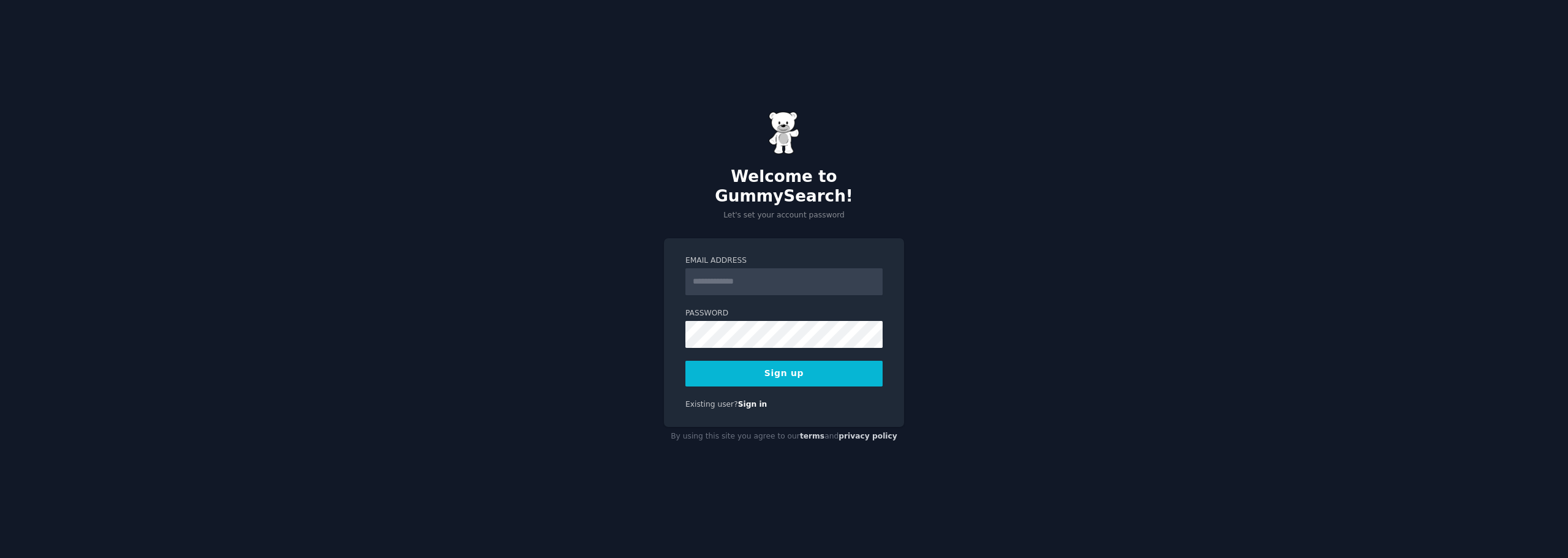
click at [817, 269] on input "Email Address" at bounding box center [784, 282] width 198 height 27
type input "**********"
click at [751, 366] on button "Sign up" at bounding box center [784, 373] width 198 height 26
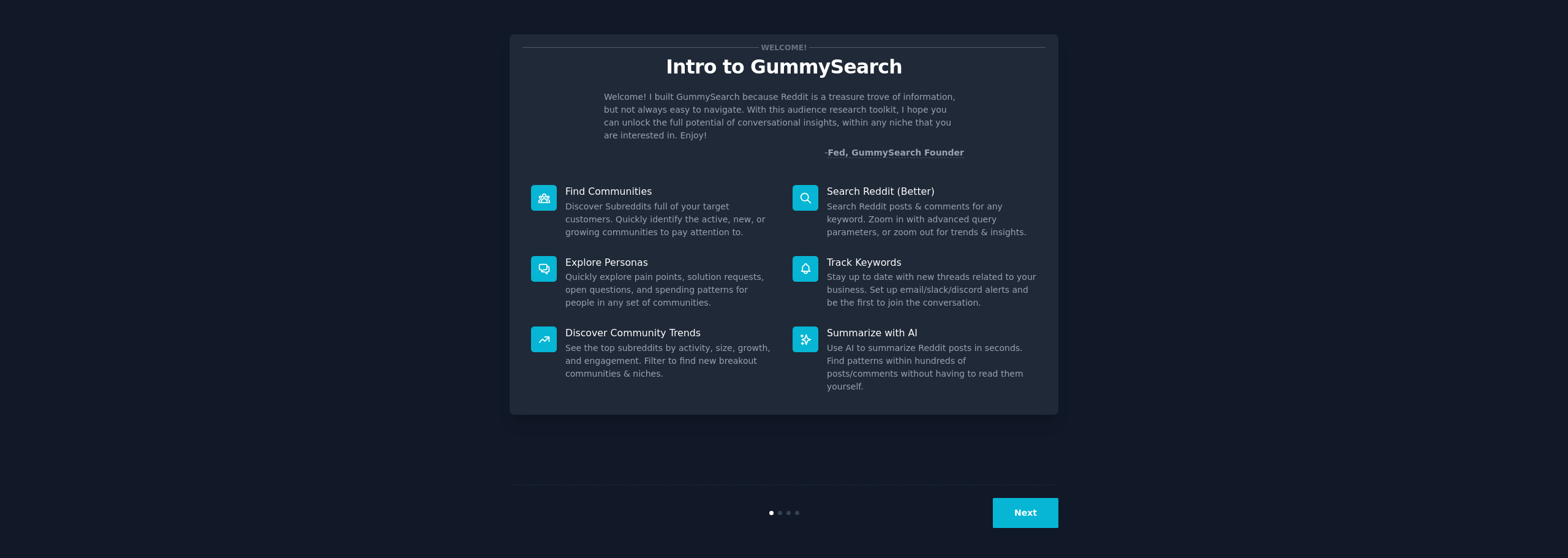
click at [654, 200] on dd "Discover Subreddits full of your target customers. Quickly identify the active,…" at bounding box center [670, 220] width 210 height 39
click at [1024, 522] on button "Next" at bounding box center [1025, 513] width 65 height 30
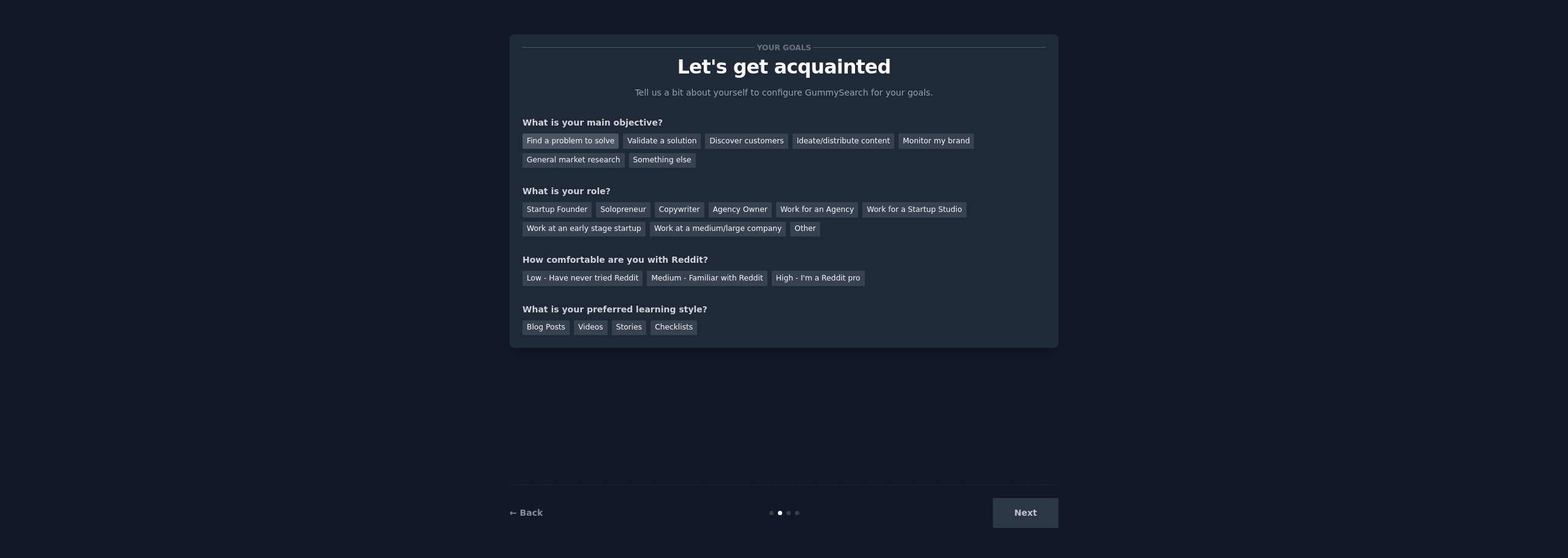
click at [569, 138] on div "Find a problem to solve" at bounding box center [570, 141] width 96 height 15
click at [560, 213] on div "Startup Founder" at bounding box center [557, 209] width 69 height 15
click at [802, 214] on div "Work for an Agency" at bounding box center [817, 209] width 82 height 15
click at [797, 213] on div "Work for an Agency" at bounding box center [817, 209] width 82 height 15
drag, startPoint x: 797, startPoint y: 209, endPoint x: 802, endPoint y: 214, distance: 7.1
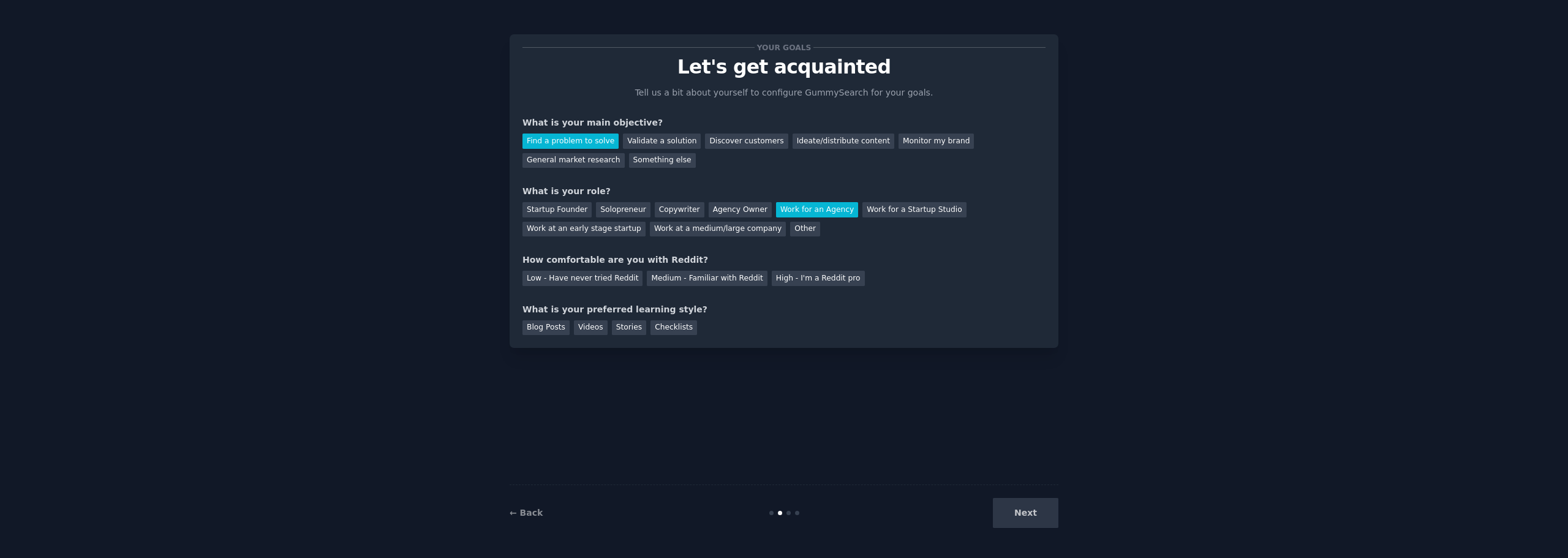
click at [797, 210] on div "Work for an Agency" at bounding box center [817, 209] width 82 height 15
click at [544, 211] on div "Startup Founder" at bounding box center [557, 209] width 69 height 15
click at [580, 282] on div "Low - Have never tried Reddit" at bounding box center [582, 278] width 120 height 15
click at [529, 333] on div "Blog Posts" at bounding box center [546, 327] width 47 height 15
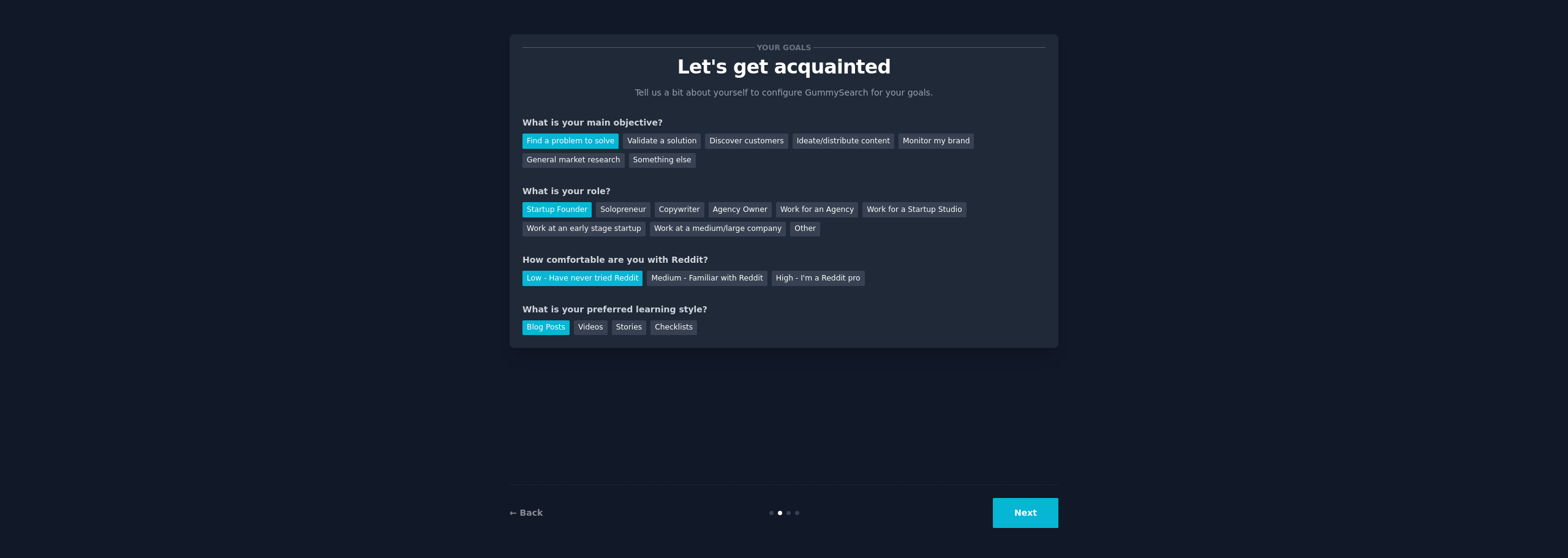
click at [1040, 519] on button "Next" at bounding box center [1025, 513] width 65 height 30
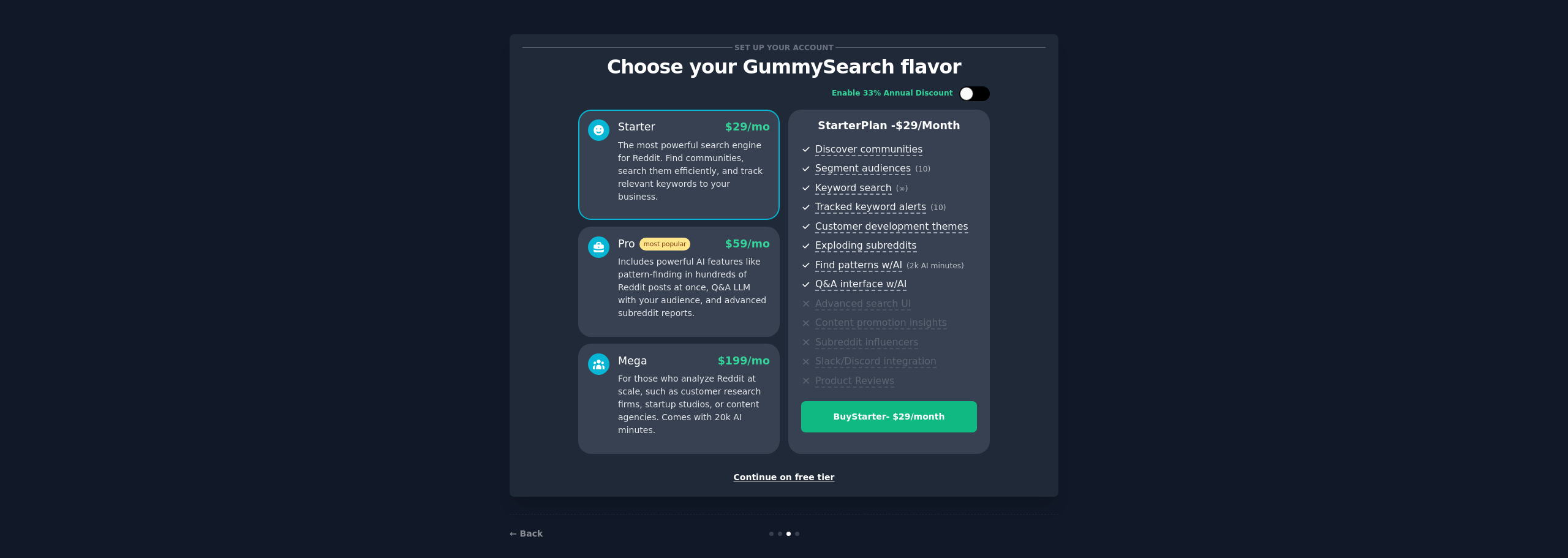
click at [967, 93] on div at bounding box center [966, 93] width 14 height 14
click at [983, 100] on div at bounding box center [983, 93] width 14 height 14
click at [972, 96] on div at bounding box center [975, 93] width 31 height 14
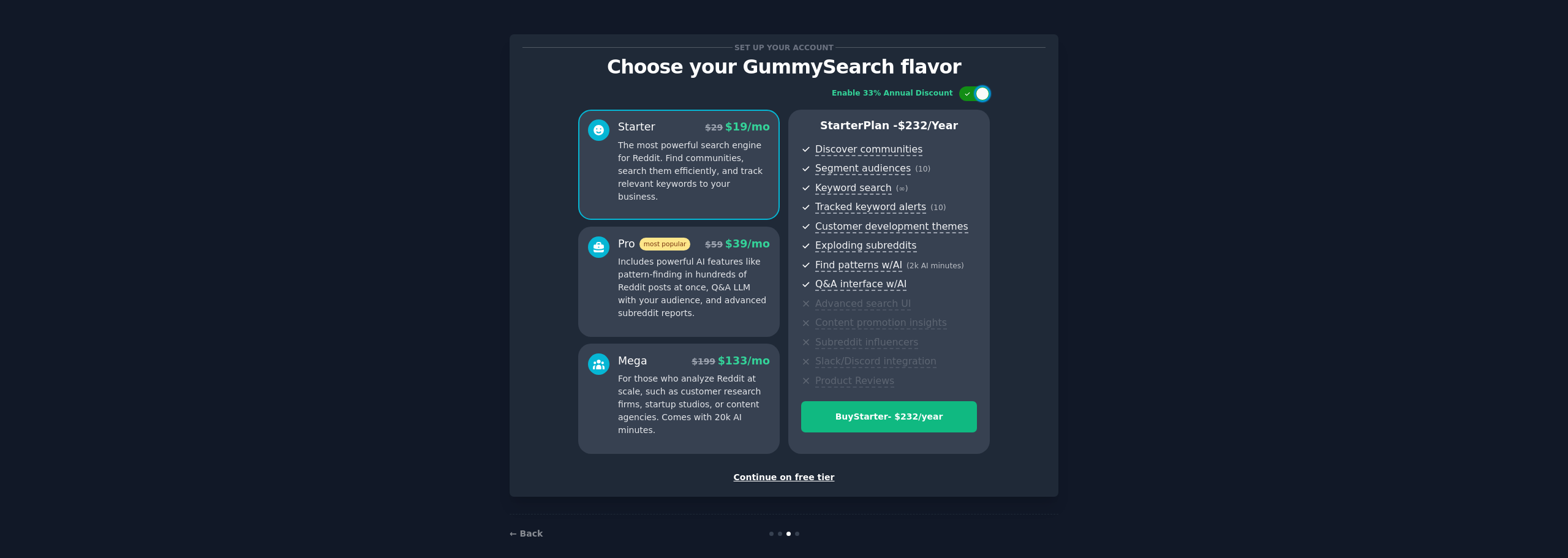
click at [972, 96] on div at bounding box center [975, 93] width 31 height 14
click at [968, 98] on div at bounding box center [966, 93] width 14 height 14
checkbox input "true"
click at [805, 472] on div "Continue on free tier" at bounding box center [784, 478] width 523 height 13
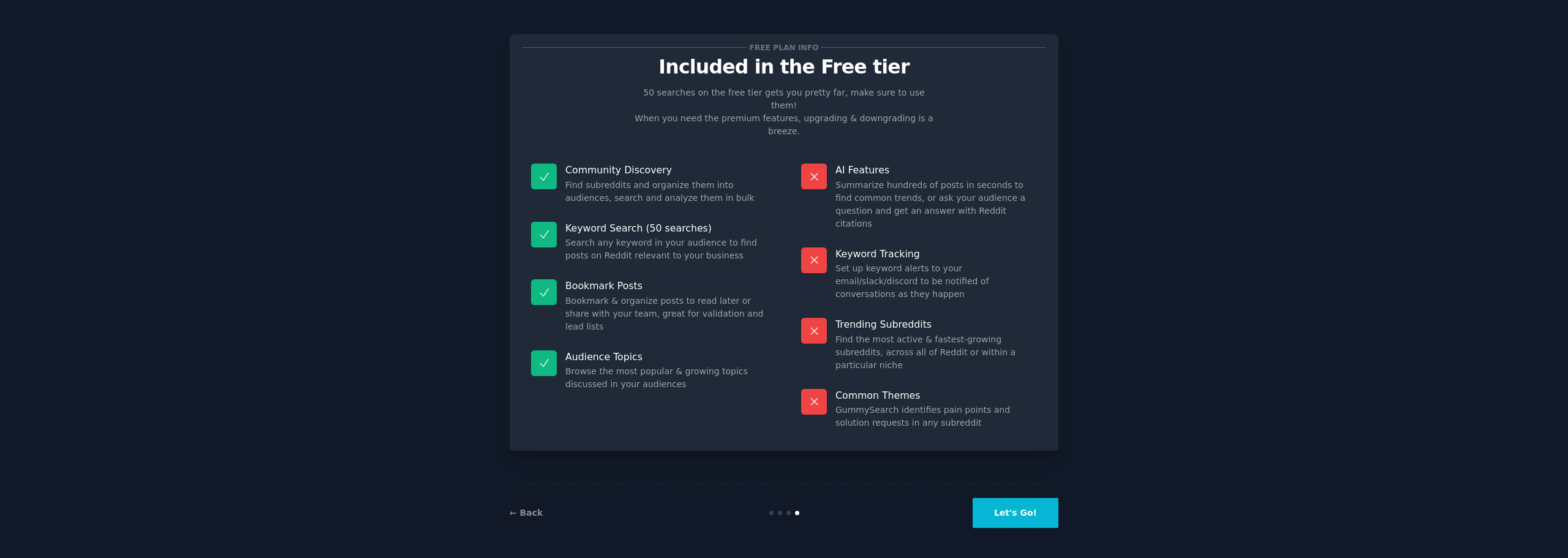
click at [1025, 515] on button "Let's Go!" at bounding box center [1015, 513] width 85 height 30
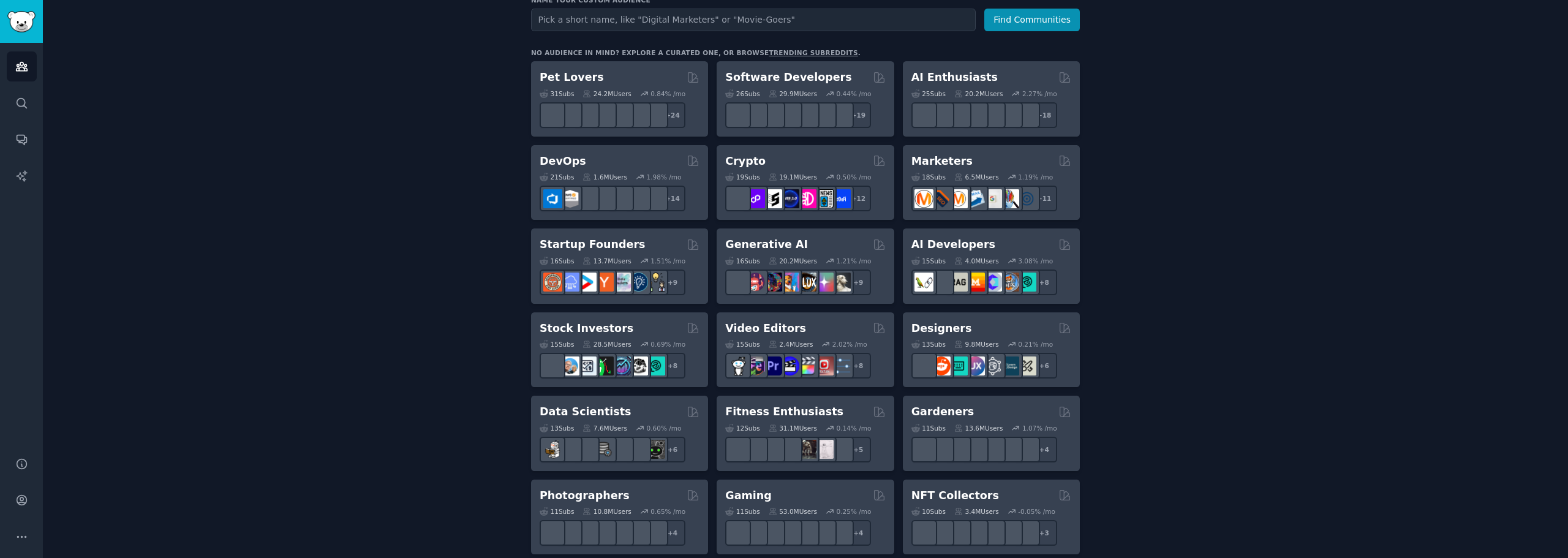
scroll to position [184, 0]
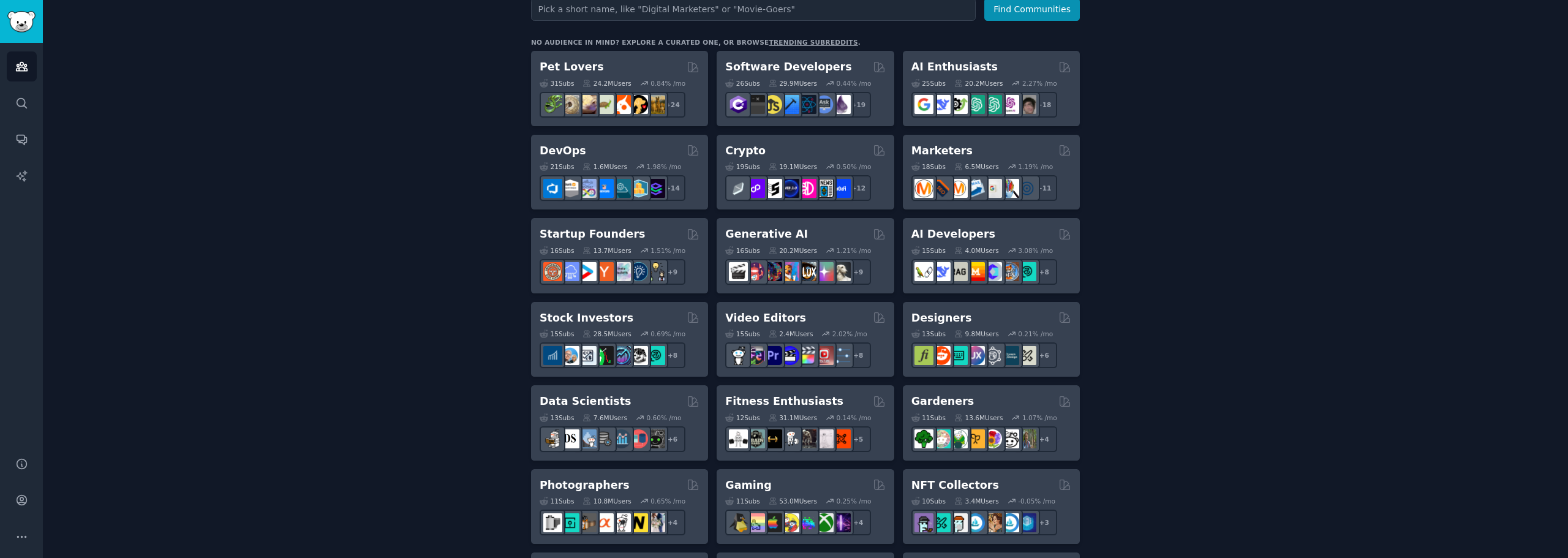
drag, startPoint x: 1463, startPoint y: 0, endPoint x: 1332, endPoint y: 297, distance: 324.6
click at [1332, 297] on div "Create your first audience An audience is a collection of subreddits you can se…" at bounding box center [806, 560] width 1491 height 1334
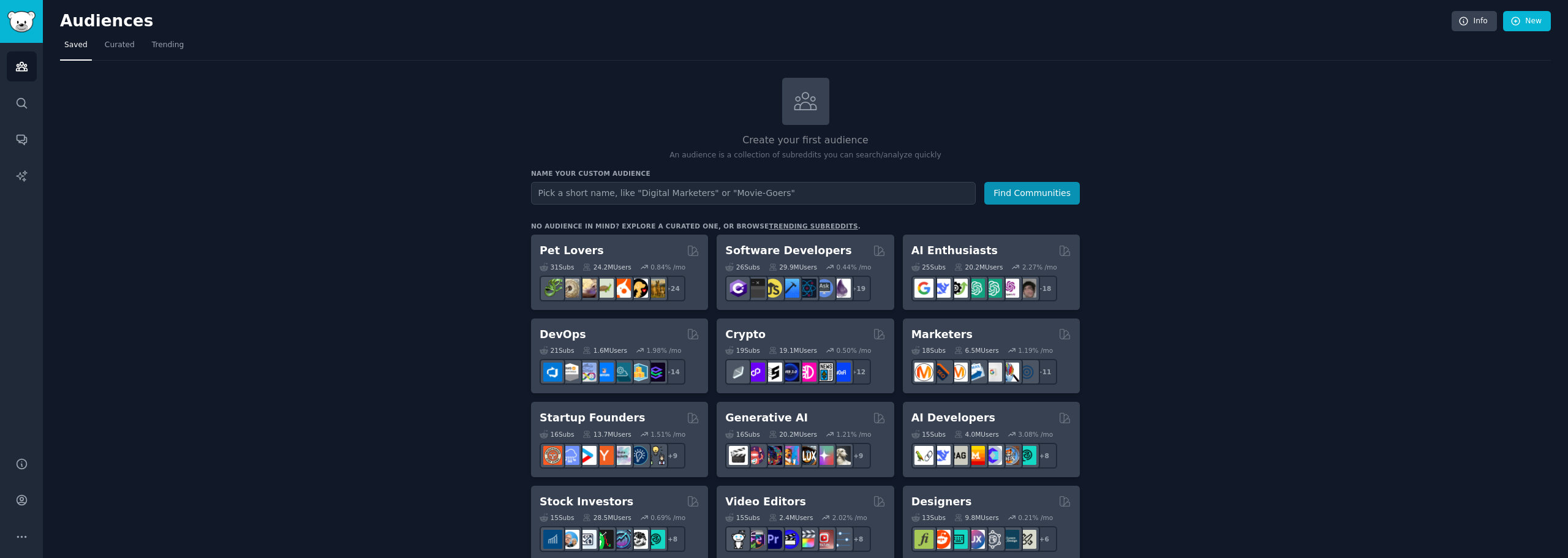
scroll to position [123, 0]
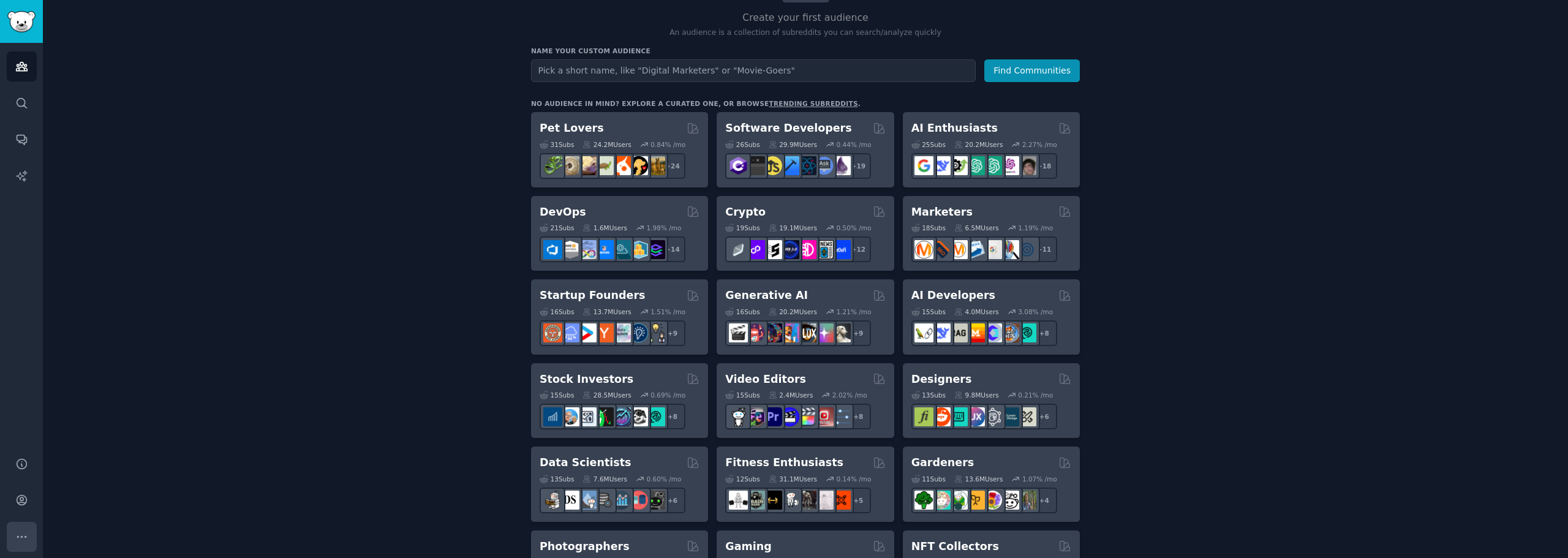
click at [23, 529] on button "More" at bounding box center [22, 537] width 30 height 30
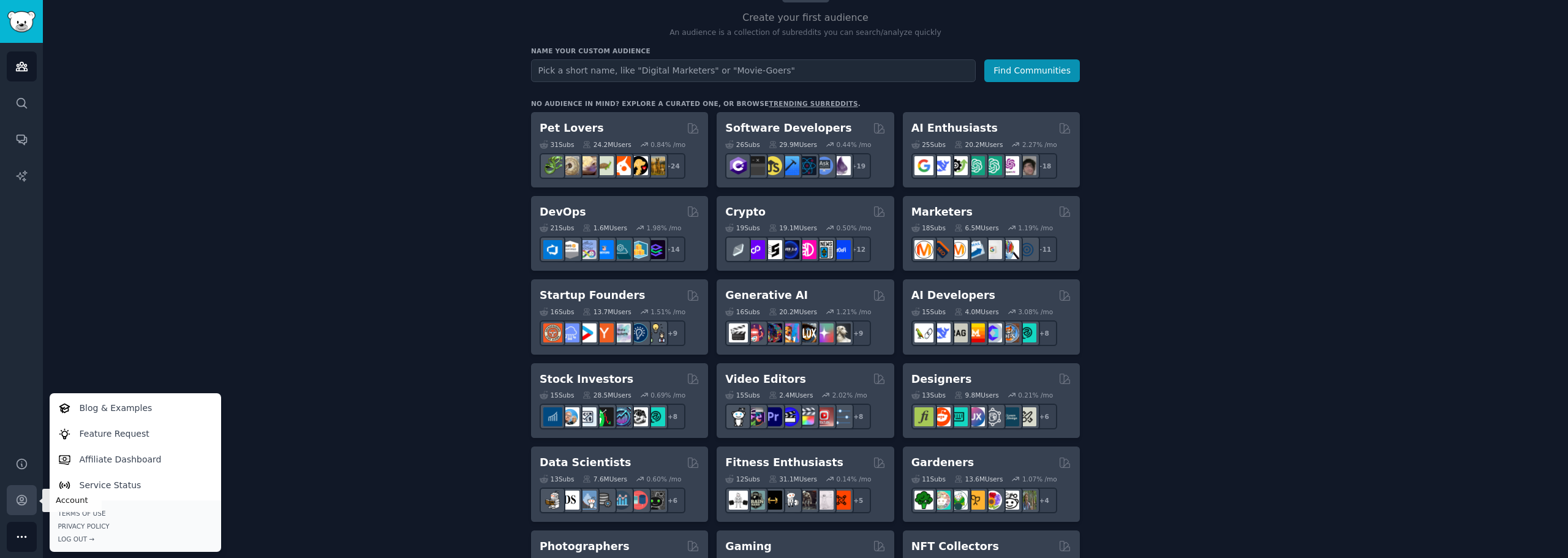
click at [29, 501] on link "Account" at bounding box center [22, 500] width 30 height 30
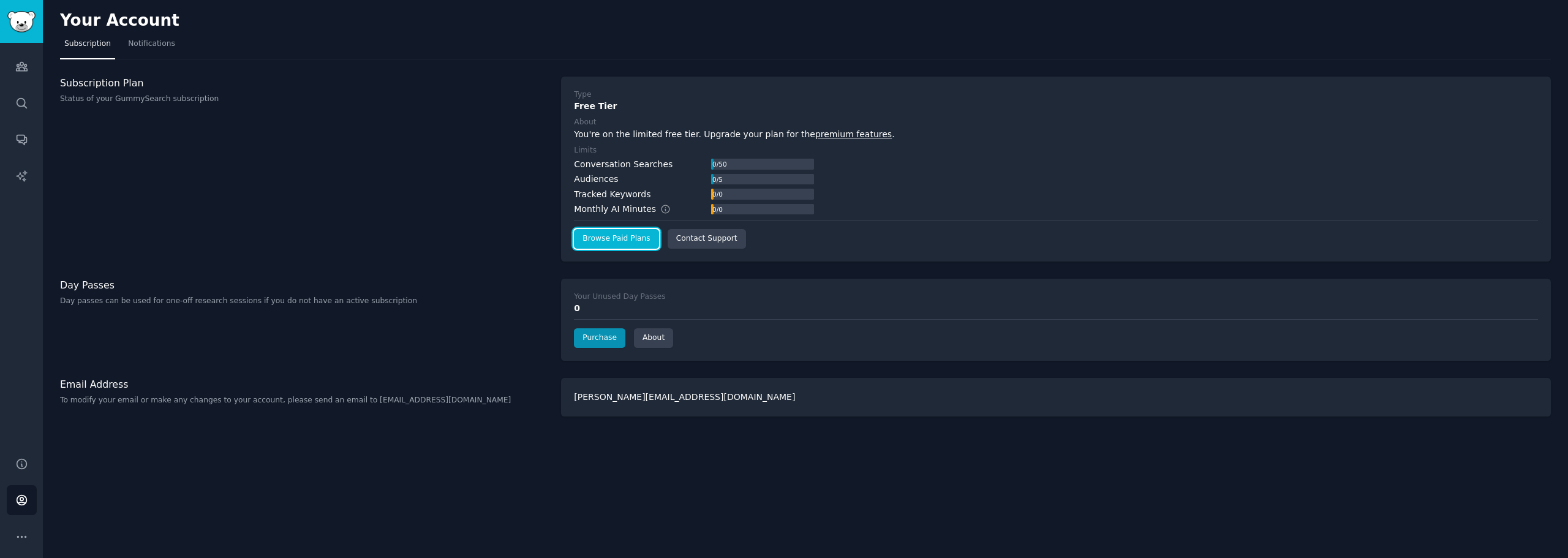
click at [593, 236] on link "Browse Paid Plans" at bounding box center [616, 238] width 85 height 19
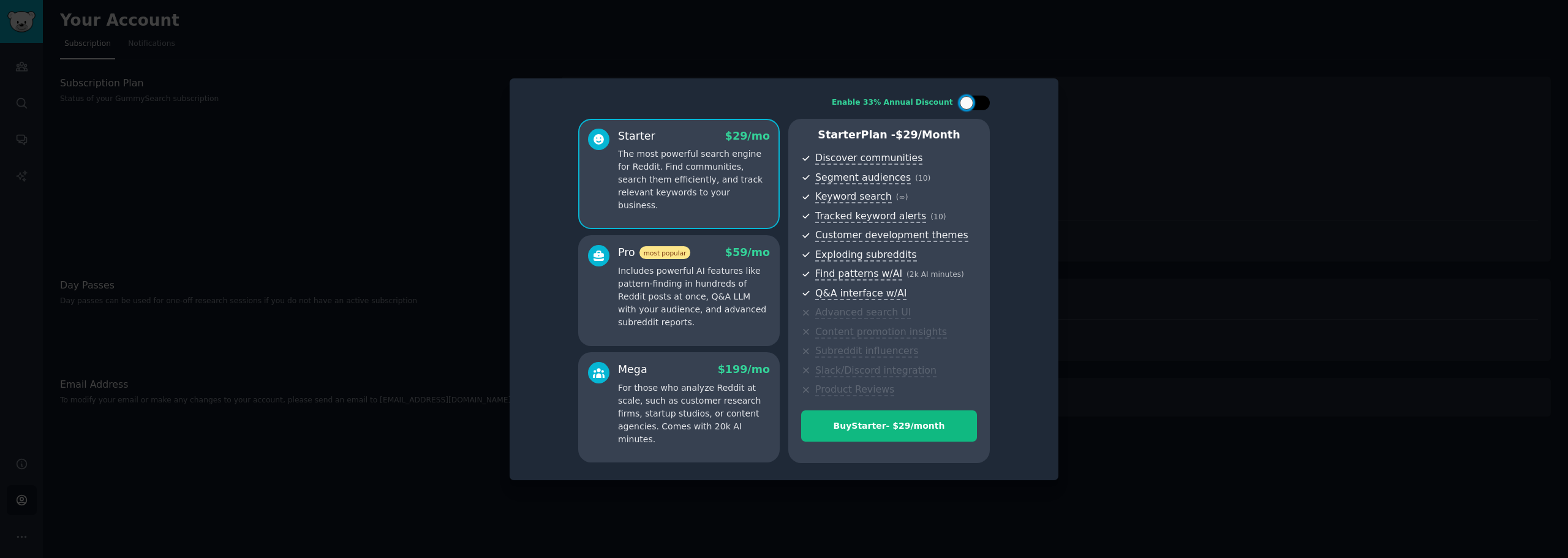
click at [968, 106] on div at bounding box center [966, 103] width 14 height 14
click at [978, 103] on div at bounding box center [983, 103] width 14 height 14
click at [978, 103] on div at bounding box center [980, 103] width 6 height 6
click at [978, 103] on div at bounding box center [983, 103] width 14 height 14
click at [975, 106] on div at bounding box center [975, 103] width 31 height 14
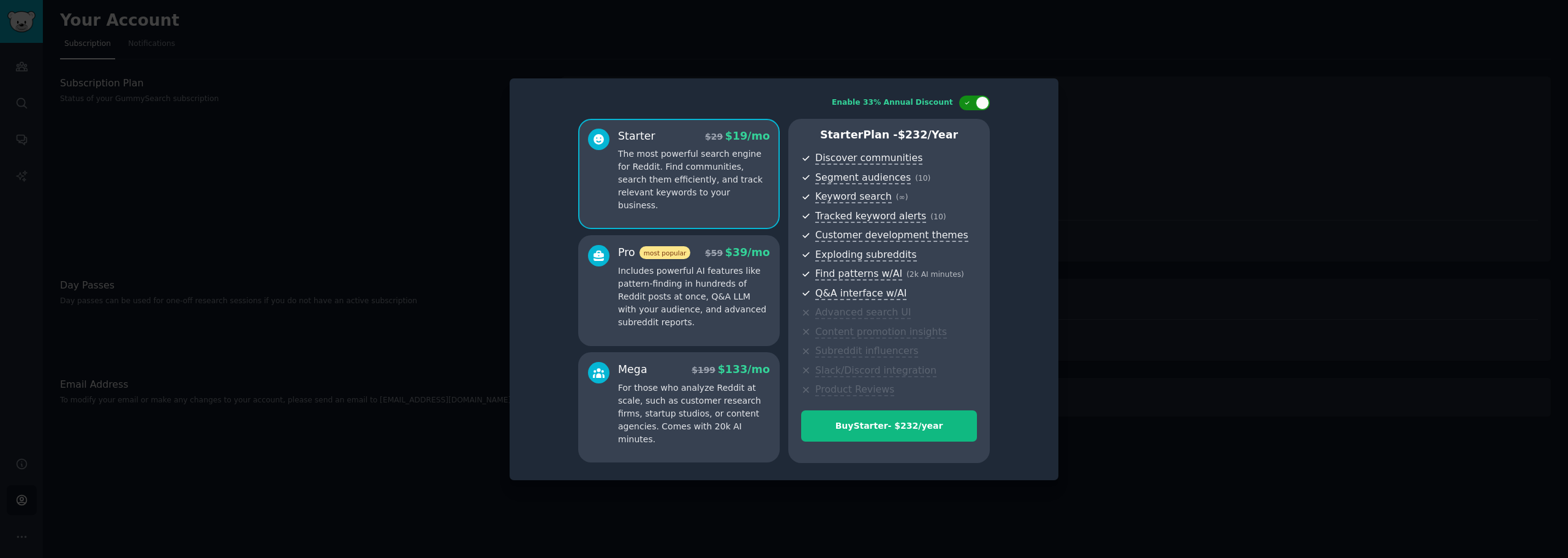
click at [975, 106] on div at bounding box center [975, 103] width 31 height 14
click at [975, 106] on div at bounding box center [975, 103] width 31 height 14
click at [976, 106] on div at bounding box center [983, 103] width 14 height 14
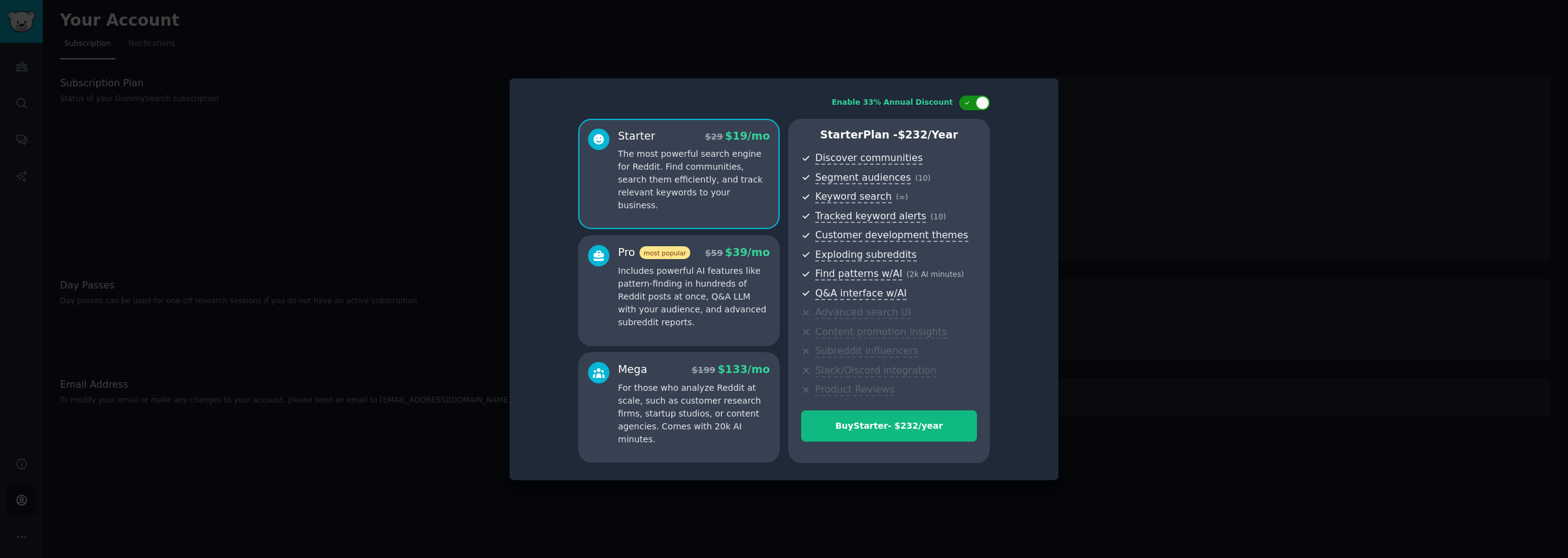
checkbox input "false"
